Goal: Use online tool/utility: Utilize a website feature to perform a specific function

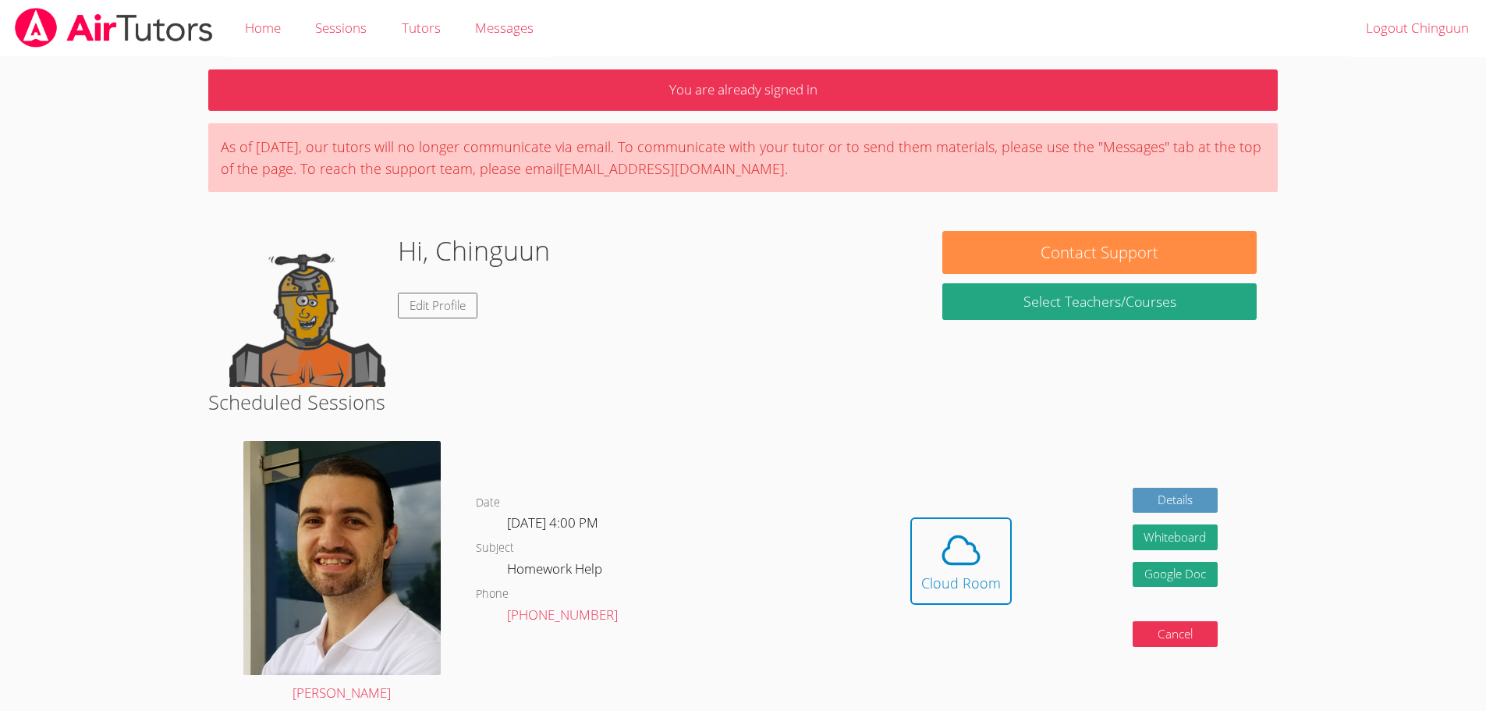
click at [981, 573] on div "Cloud Room" at bounding box center [961, 583] width 80 height 22
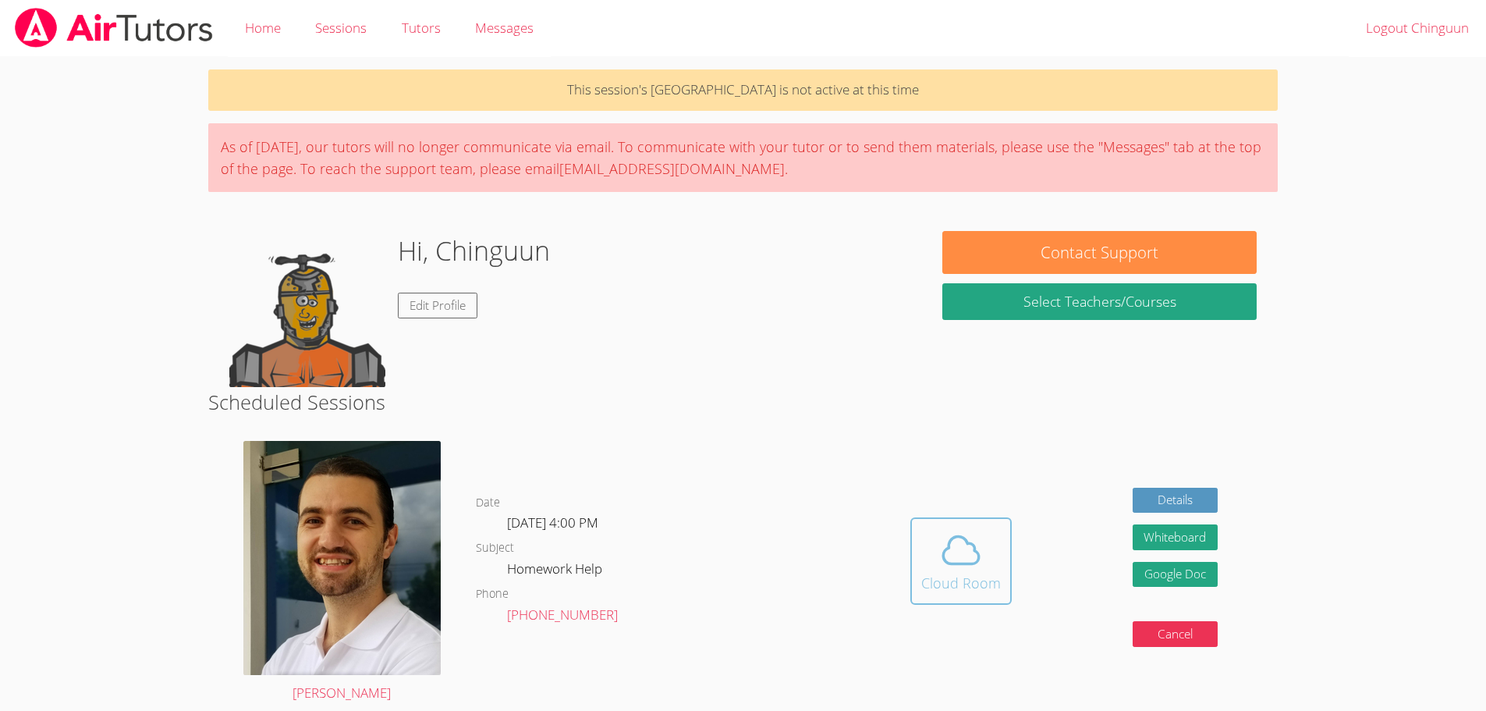
click at [974, 532] on icon at bounding box center [961, 550] width 44 height 44
click at [984, 587] on div "Cloud Room" at bounding box center [961, 583] width 80 height 22
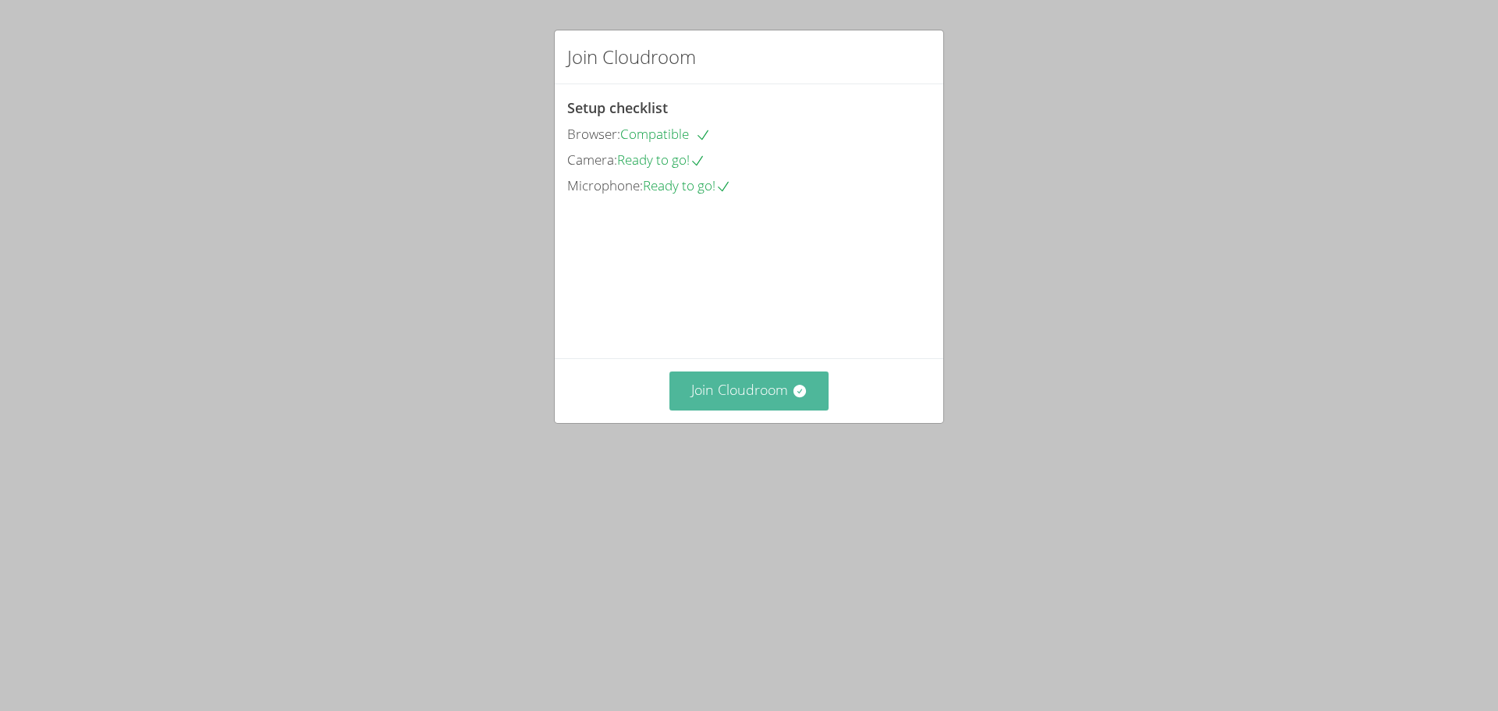
click at [785, 410] on button "Join Cloudroom" at bounding box center [749, 390] width 160 height 38
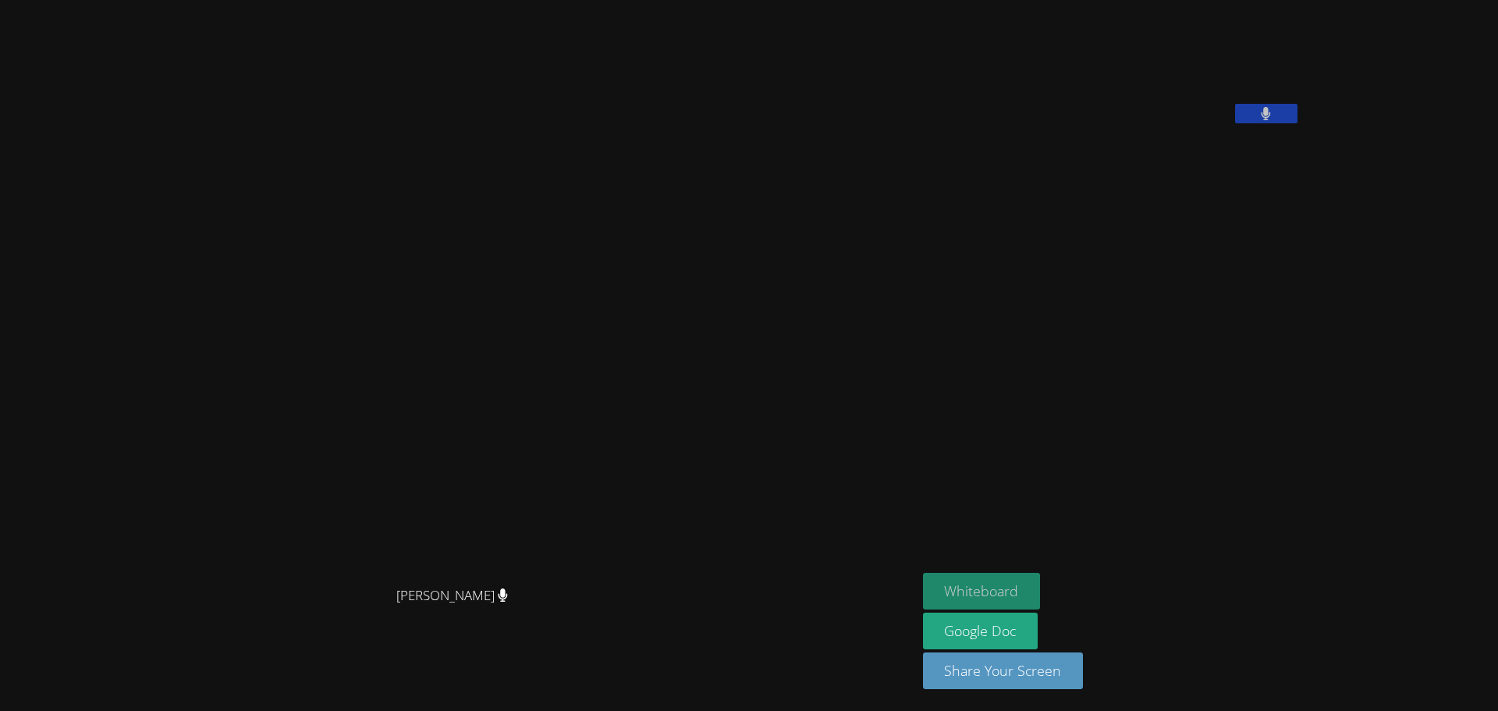
click at [1041, 584] on button "Whiteboard" at bounding box center [982, 591] width 118 height 37
